Goal: Find specific page/section: Find specific page/section

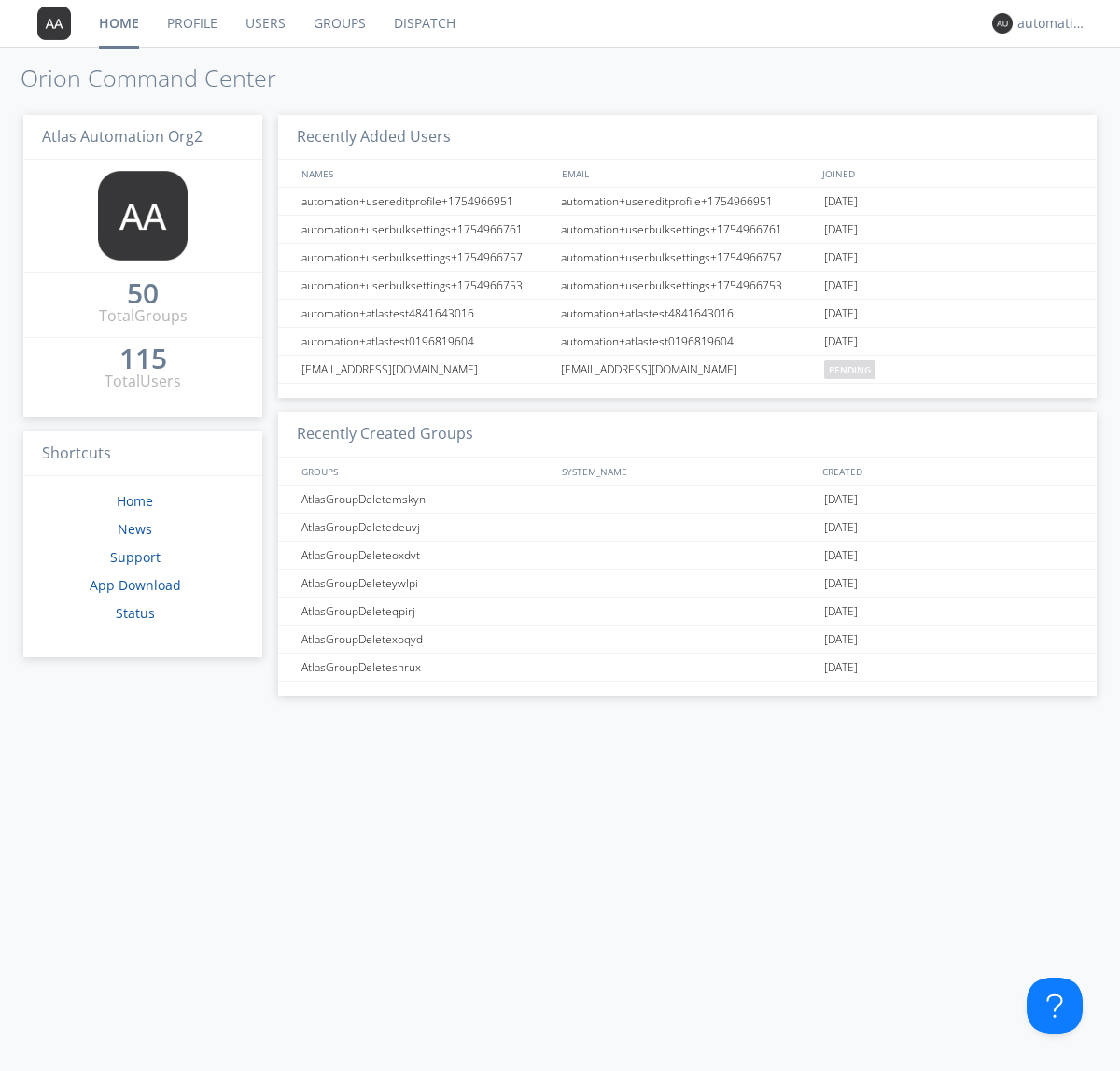
click at [423, 24] on link "Dispatch" at bounding box center [424, 24] width 89 height 47
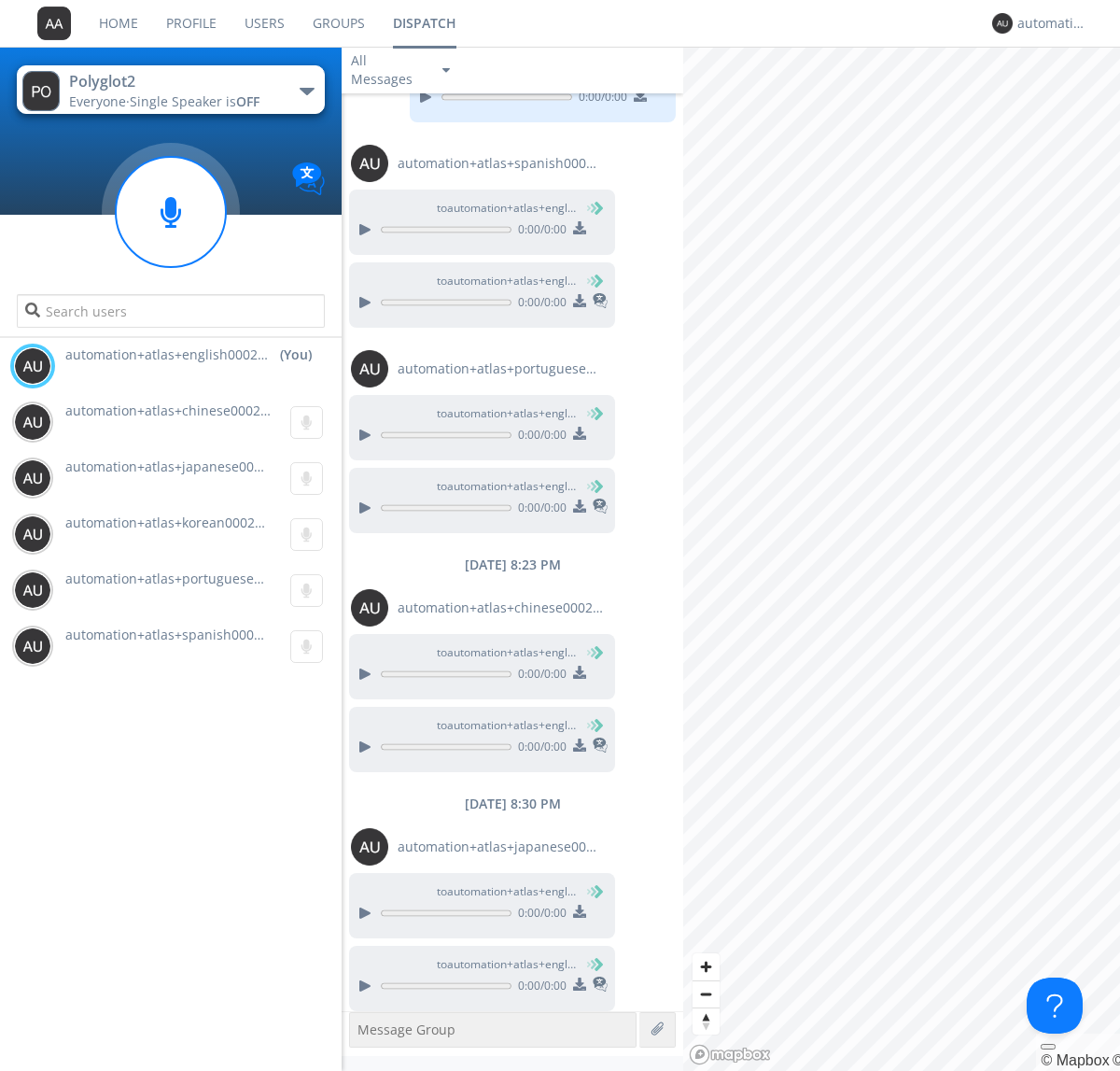
scroll to position [165, 0]
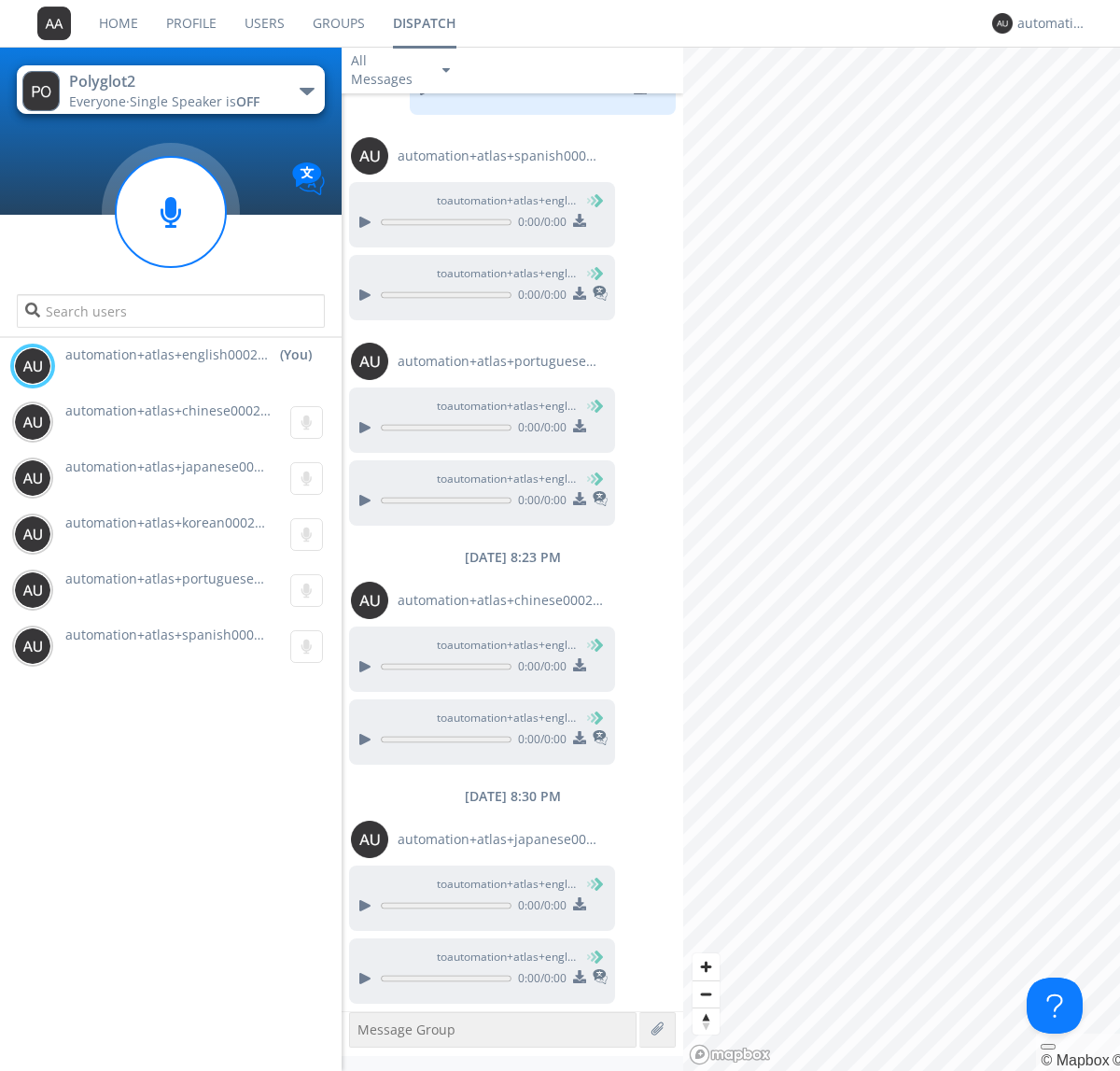
click at [307, 90] on div "button" at bounding box center [308, 91] width 15 height 8
click at [0, 0] on span "Polyglot3" at bounding box center [0, 0] width 0 height 0
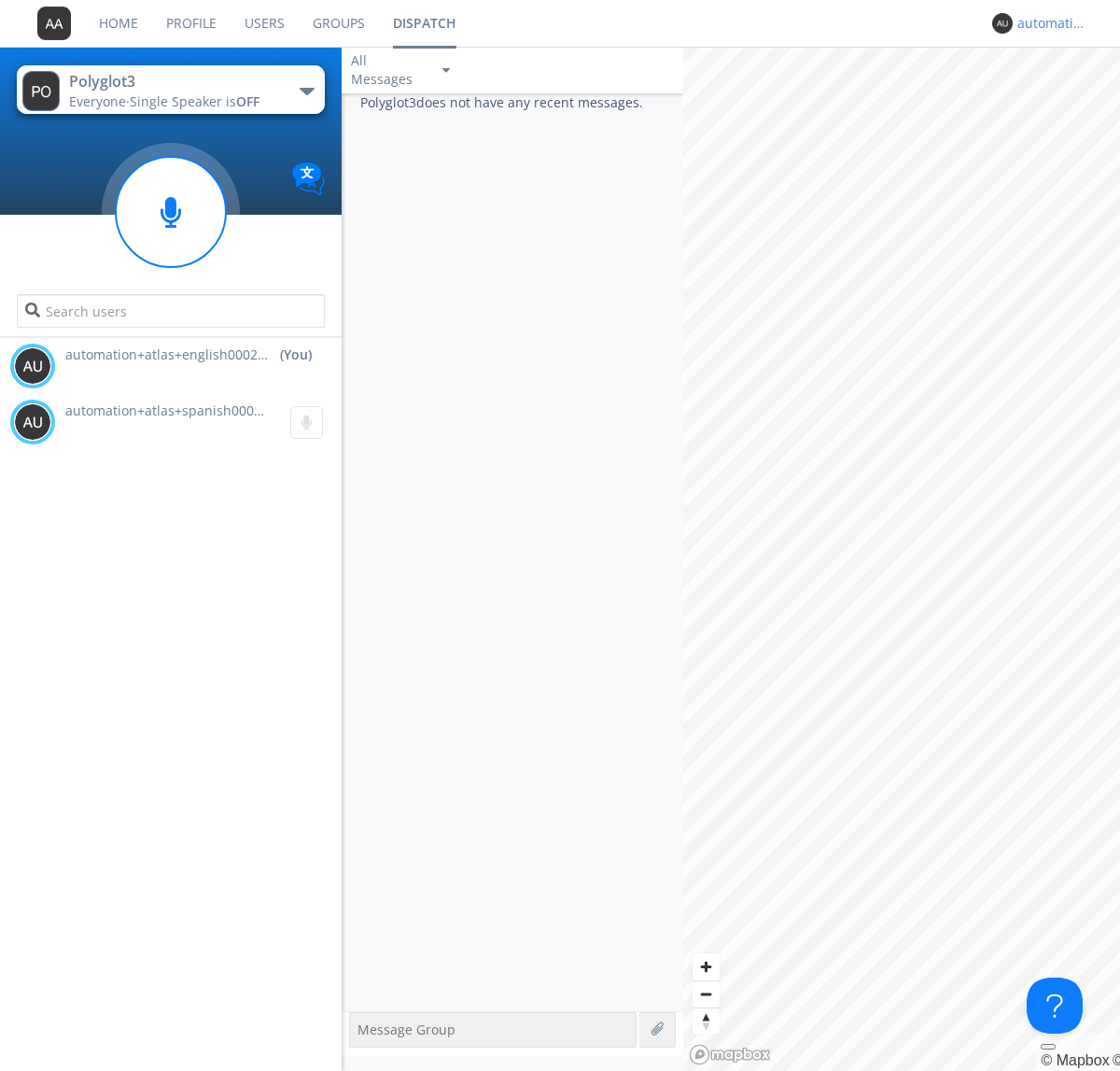
click at [1048, 24] on div "automation+atlas+english0002+org2" at bounding box center [1052, 24] width 70 height 19
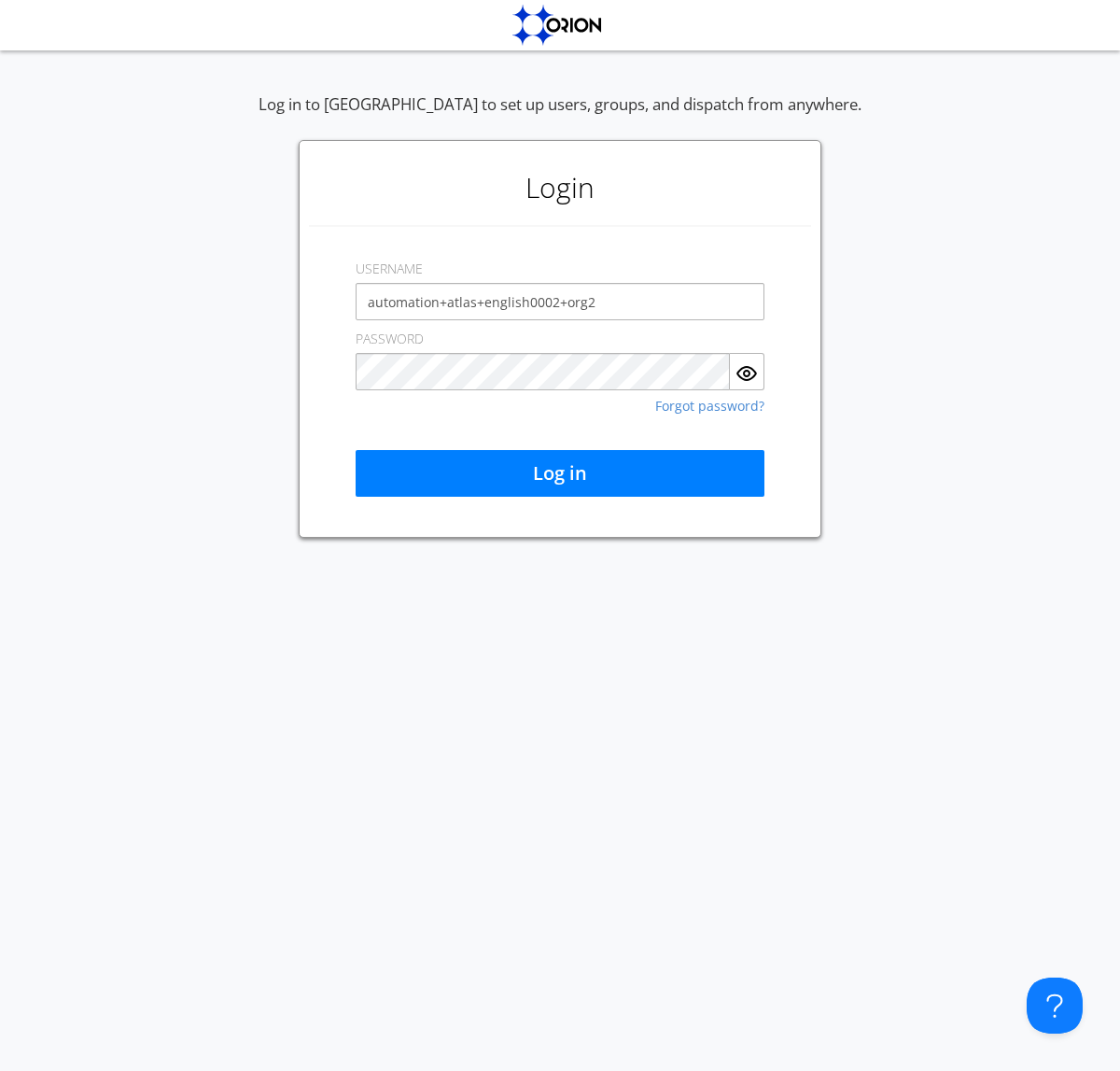
type input "automation+atlas+english0002+org2"
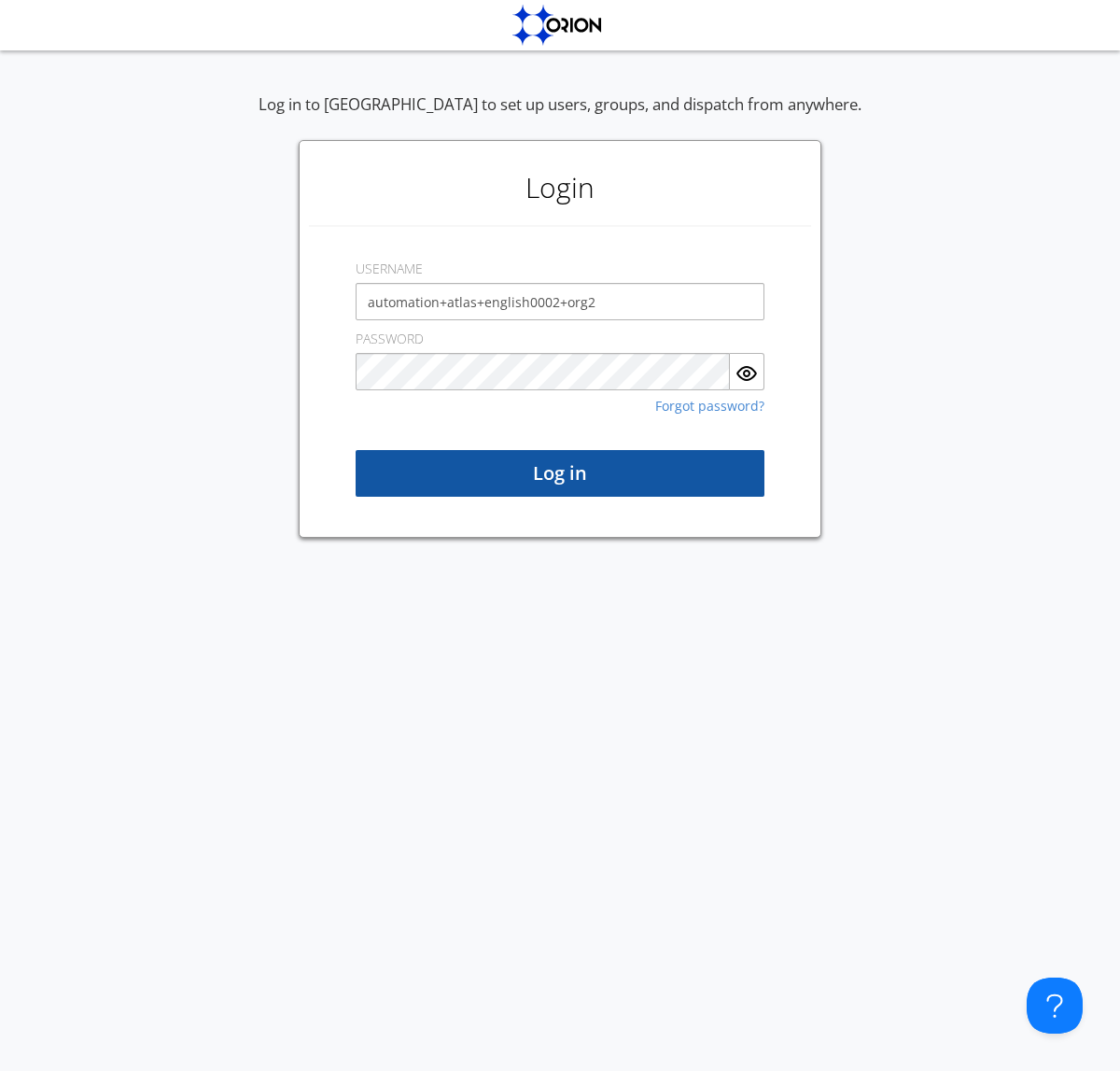
click at [560, 473] on button "Log in" at bounding box center [560, 474] width 409 height 47
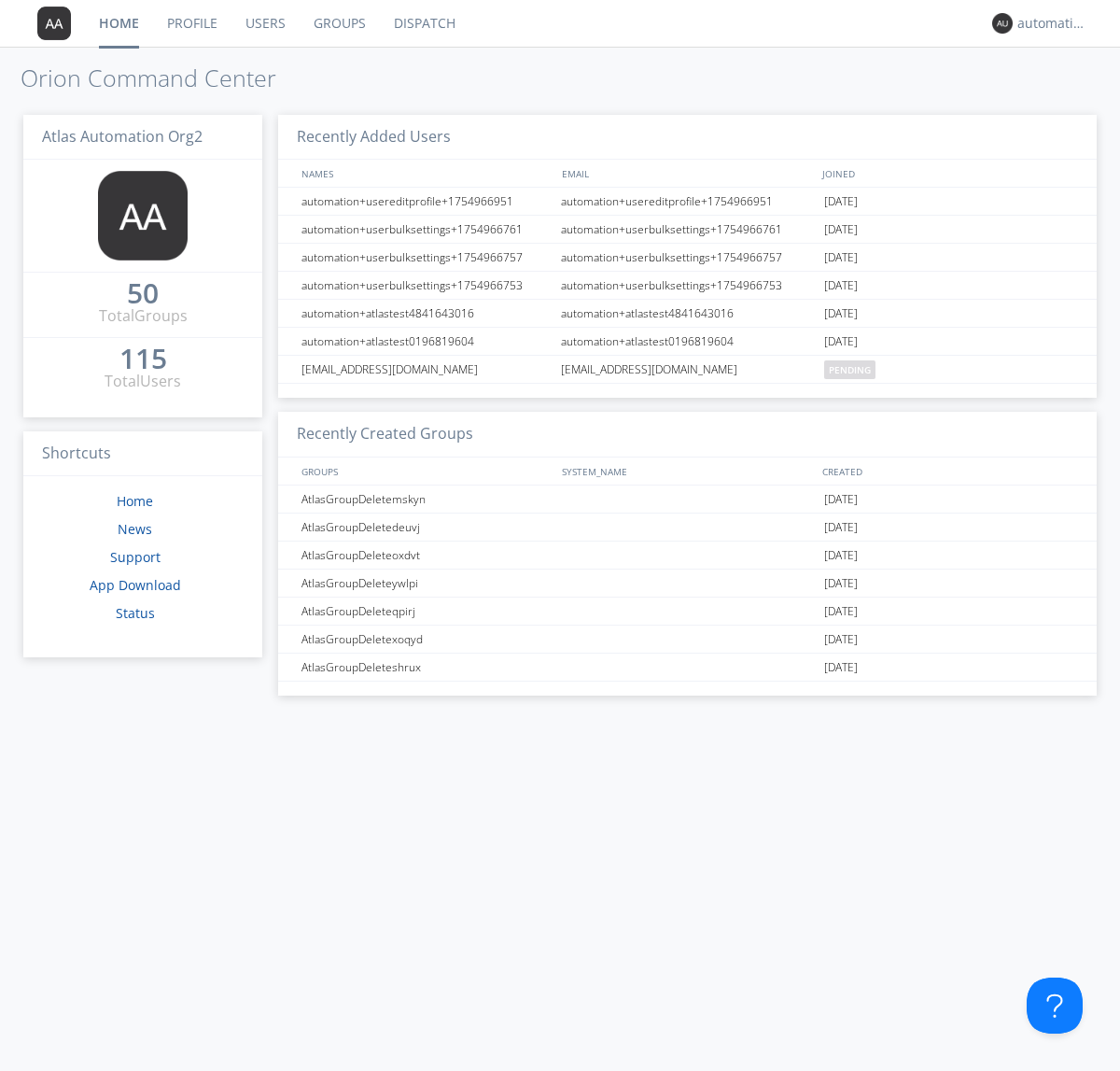
click at [423, 24] on link "Dispatch" at bounding box center [424, 24] width 89 height 47
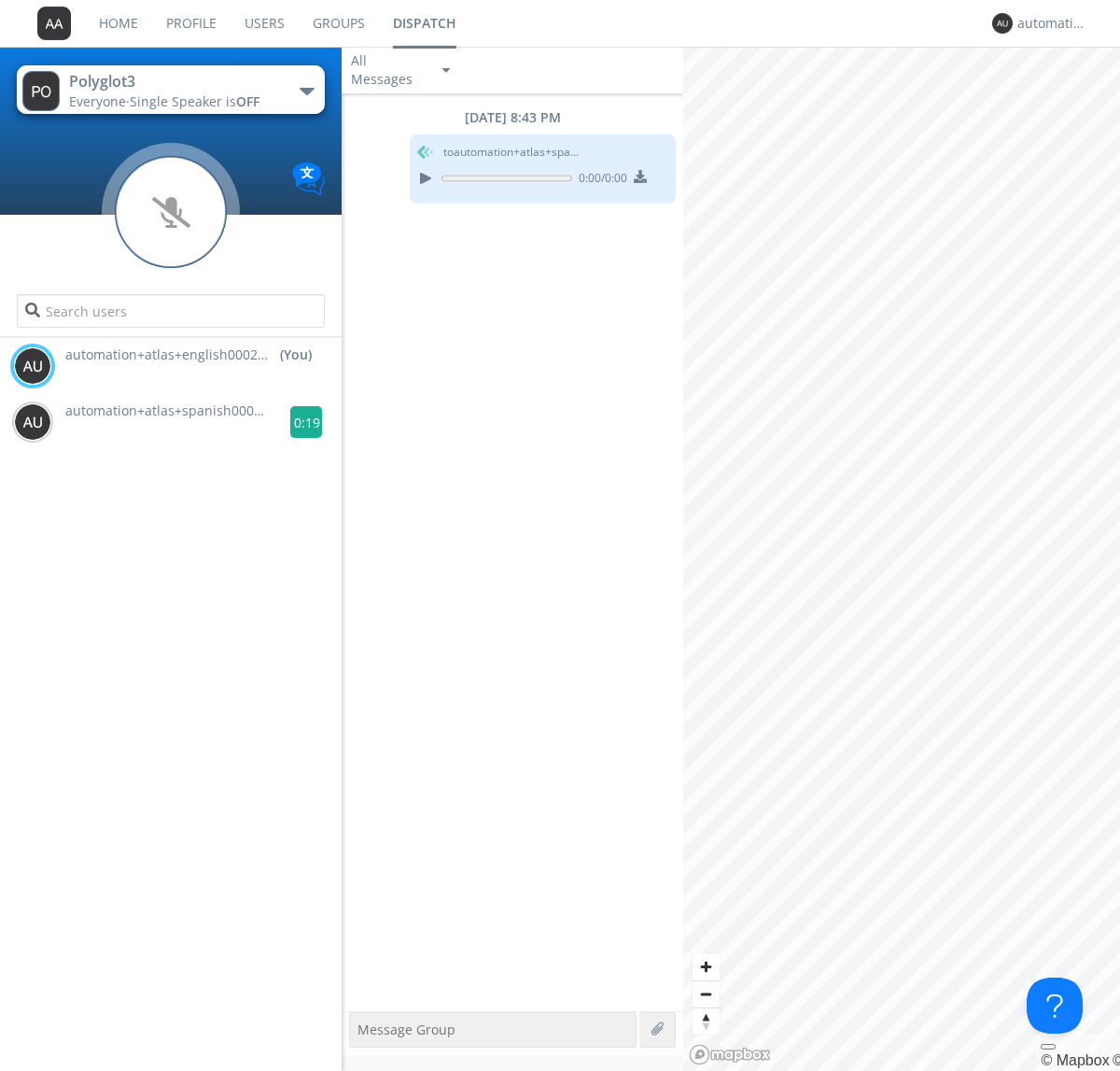
click at [299, 422] on g at bounding box center [307, 422] width 33 height 33
click at [1048, 24] on div "automation+atlas+english0002+org2" at bounding box center [1052, 24] width 70 height 19
